Goal: Transaction & Acquisition: Purchase product/service

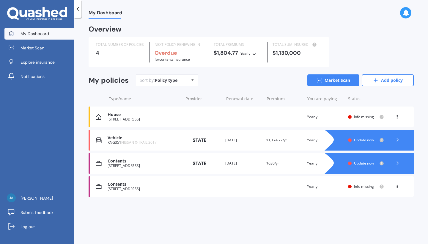
click at [155, 113] on div "House" at bounding box center [144, 114] width 72 height 5
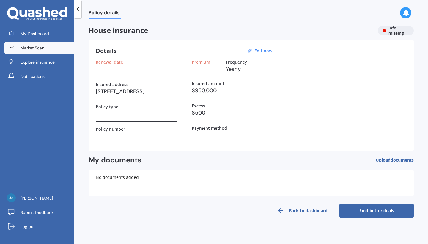
click at [46, 52] on link "Market Scan" at bounding box center [39, 48] width 70 height 12
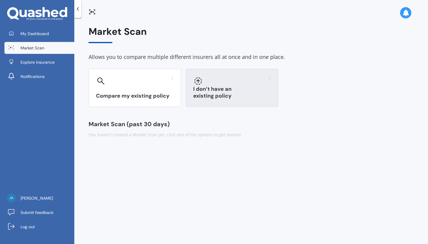
click at [227, 93] on h3 "I don’t have an existing policy" at bounding box center [232, 93] width 78 height 14
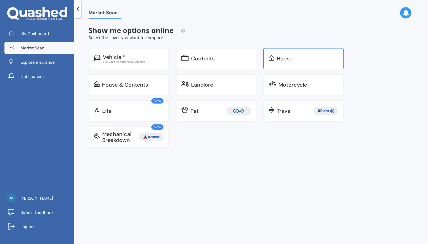
click at [278, 64] on div "House" at bounding box center [303, 58] width 80 height 21
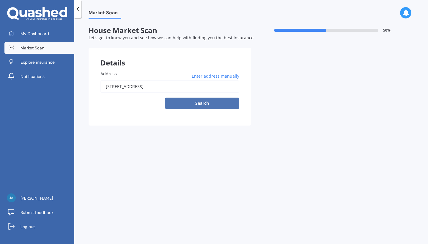
click at [217, 104] on button "Search" at bounding box center [202, 102] width 74 height 11
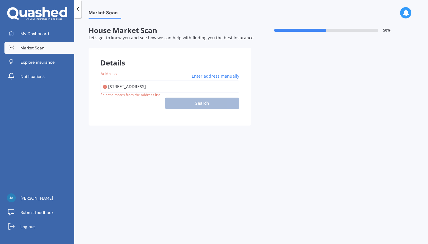
click at [197, 85] on input "[STREET_ADDRESS]" at bounding box center [169, 86] width 139 height 12
type input "[STREET_ADDRESS]"
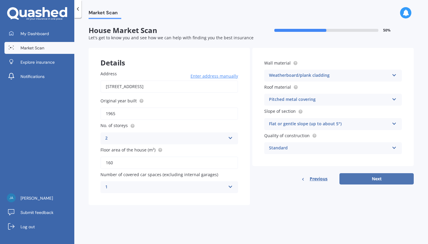
click at [386, 175] on button "Next" at bounding box center [376, 178] width 74 height 11
select select "27"
select select "03"
select select "1984"
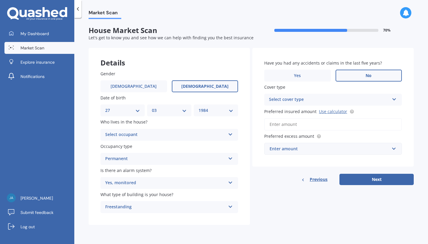
click at [206, 133] on div "Select occupant" at bounding box center [165, 134] width 120 height 7
click at [194, 146] on div "Owner" at bounding box center [169, 146] width 137 height 11
click at [193, 180] on div "Yes, monitored" at bounding box center [165, 182] width 120 height 7
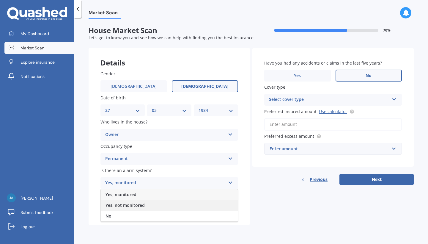
click at [183, 202] on div "Yes, not monitored" at bounding box center [169, 205] width 137 height 11
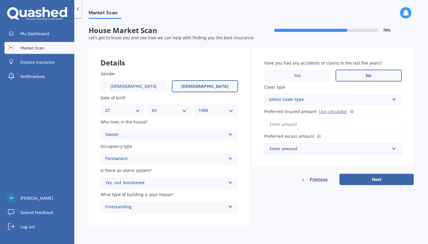
click at [326, 99] on div "Select cover type" at bounding box center [329, 99] width 120 height 7
click at [319, 110] on div "High" at bounding box center [332, 111] width 137 height 11
click at [312, 122] on input "Preferred insured amount Use calculator" at bounding box center [332, 124] width 137 height 12
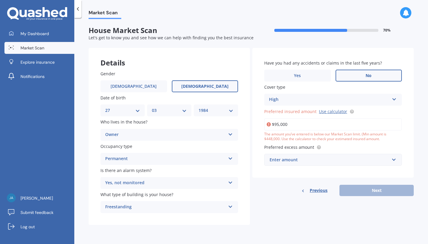
type input "$950,000"
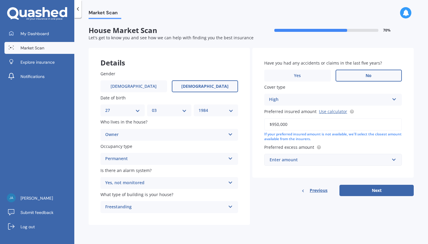
click at [346, 159] on div "Enter amount" at bounding box center [329, 159] width 120 height 7
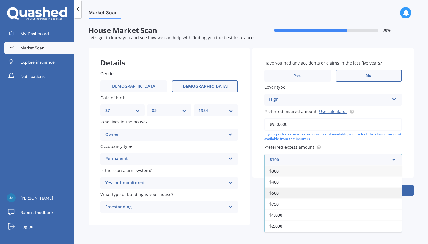
click at [291, 190] on div "$500" at bounding box center [332, 192] width 137 height 11
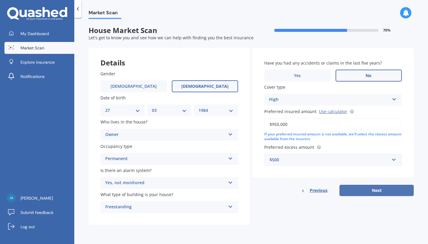
click at [354, 188] on button "Next" at bounding box center [376, 189] width 74 height 11
select select "27"
select select "03"
select select "1984"
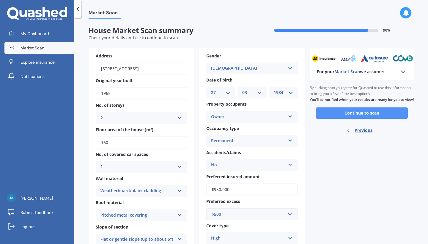
click at [366, 118] on button "Continue to scan" at bounding box center [361, 112] width 92 height 11
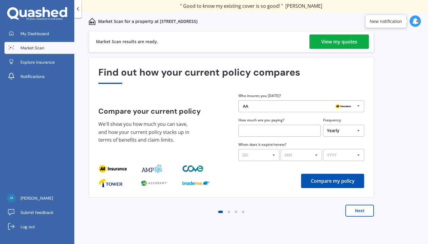
click at [345, 39] on div "View my quotes" at bounding box center [339, 41] width 36 height 14
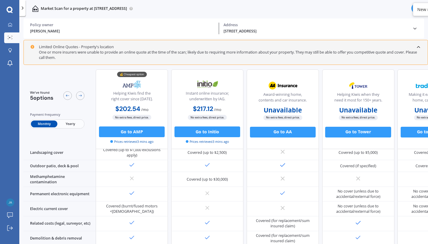
scroll to position [170, 0]
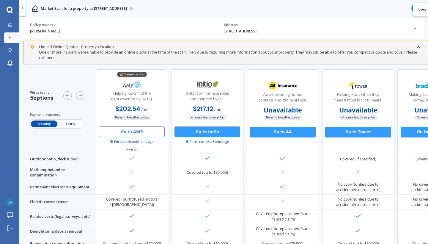
click at [154, 135] on button "Go to AMP" at bounding box center [132, 131] width 66 height 11
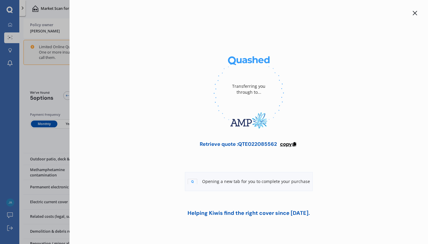
click at [287, 146] on span "copy" at bounding box center [286, 143] width 12 height 7
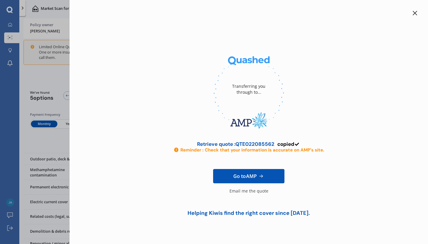
click at [414, 13] on icon at bounding box center [414, 13] width 5 height 5
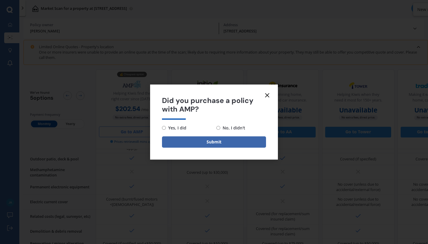
click at [416, 14] on div "Did you purchase a policy with AMP? Yes, I did No, I didn't Submit" at bounding box center [214, 122] width 428 height 244
click at [271, 94] on form "Did you purchase a policy with AMP? Yes, I did No, I didn't Submit" at bounding box center [214, 121] width 128 height 75
click at [268, 95] on icon at bounding box center [266, 94] width 7 height 7
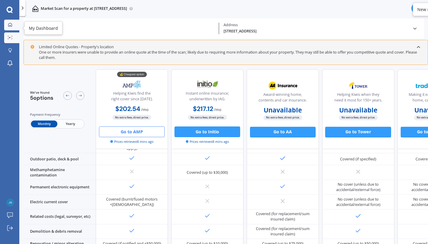
click at [14, 27] on link "My Dashboard" at bounding box center [11, 25] width 15 height 11
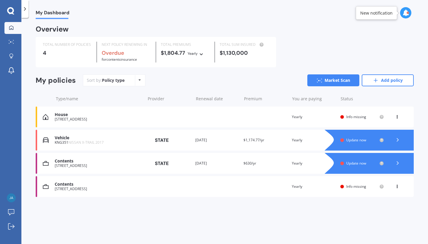
click at [68, 115] on div "House" at bounding box center [98, 114] width 87 height 5
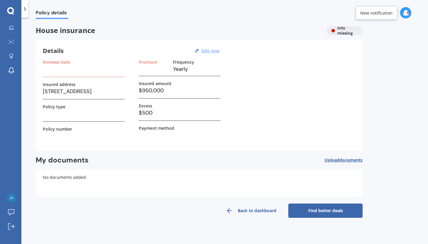
click at [212, 49] on u "Edit now" at bounding box center [210, 51] width 18 height 6
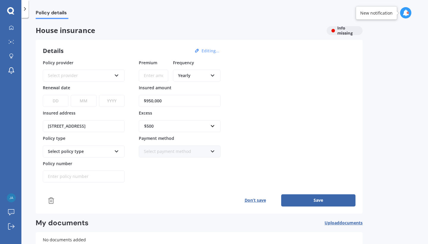
scroll to position [0, 0]
